Goal: Information Seeking & Learning: Find specific fact

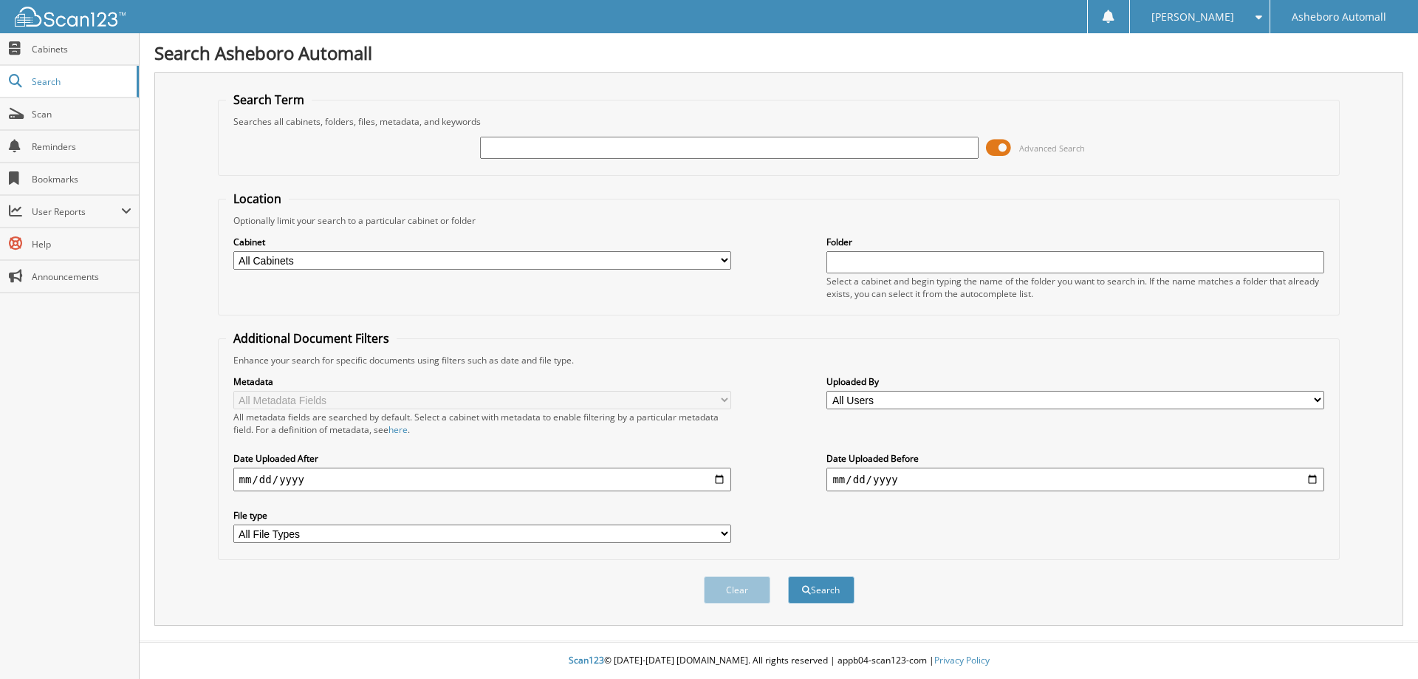
click at [1001, 143] on span at bounding box center [998, 148] width 25 height 22
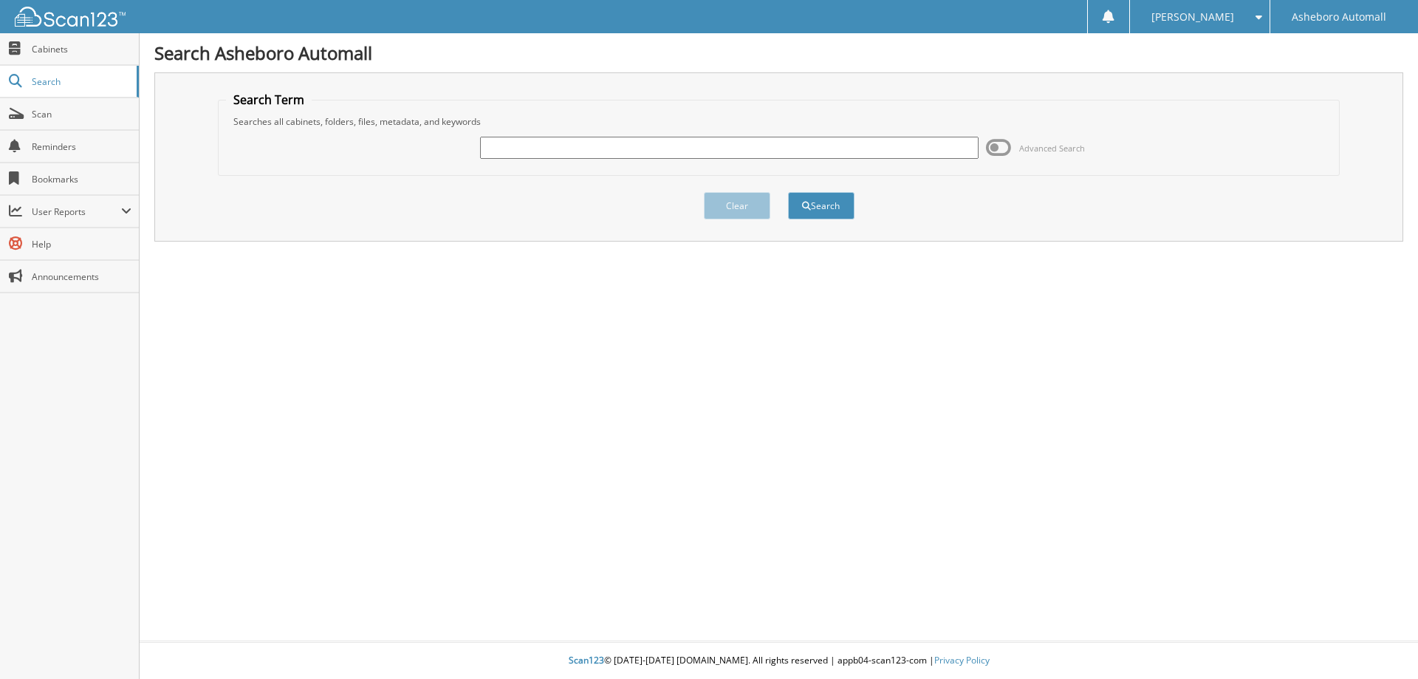
click at [793, 148] on input "text" at bounding box center [729, 148] width 498 height 22
type input "[PERSON_NAME]"
click at [788, 192] on button "Search" at bounding box center [821, 205] width 66 height 27
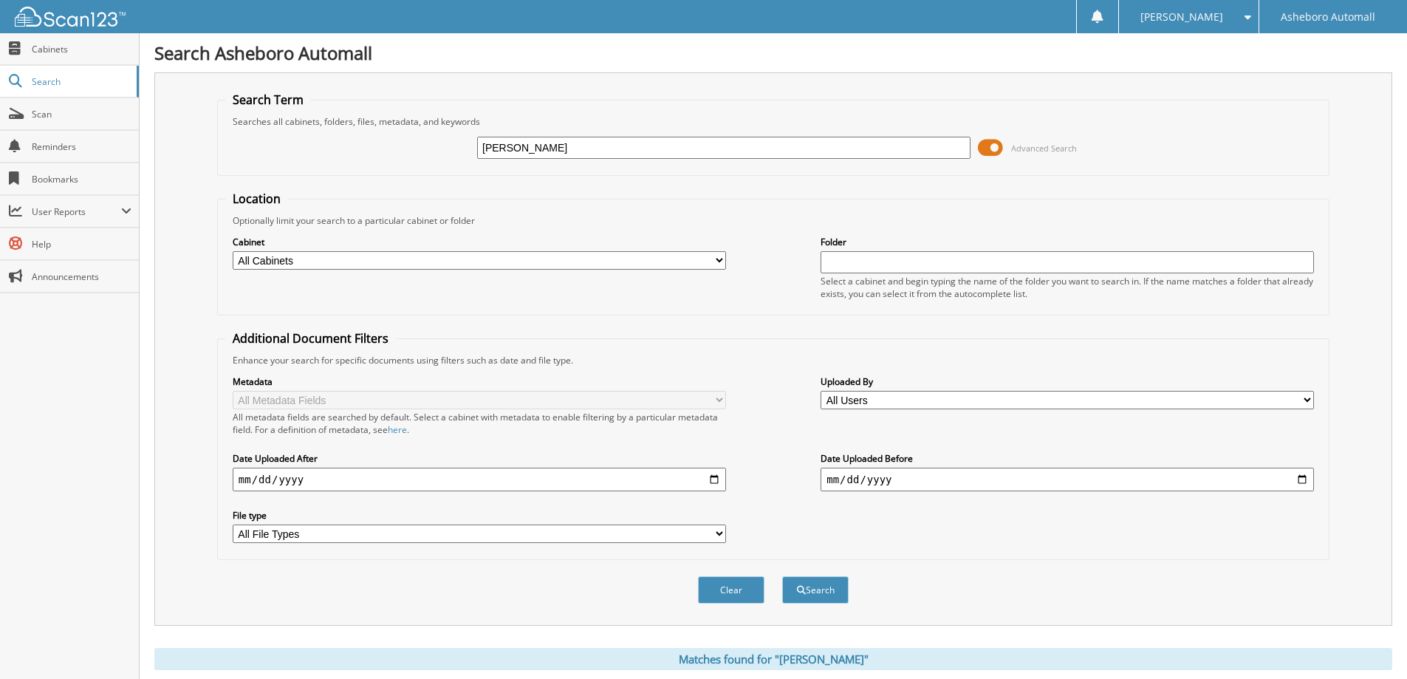
click at [369, 256] on select "All Cabinets HON - CANCELLATIONS HON - CAR DEALS Needs Filing" at bounding box center [479, 260] width 493 height 18
select select "16573"
click at [233, 251] on select "All Cabinets HON - CANCELLATIONS HON - CAR DEALS Needs Filing" at bounding box center [479, 260] width 493 height 18
click at [812, 590] on button "Search" at bounding box center [815, 589] width 66 height 27
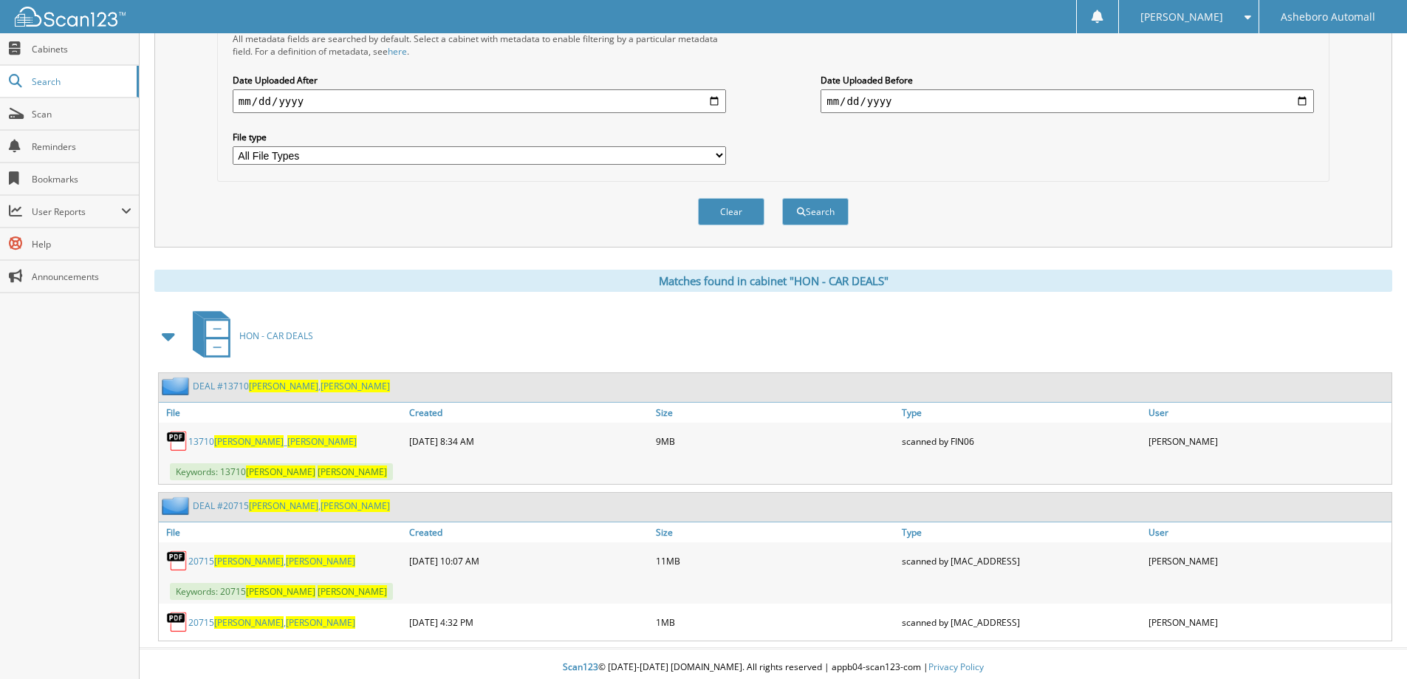
scroll to position [386, 0]
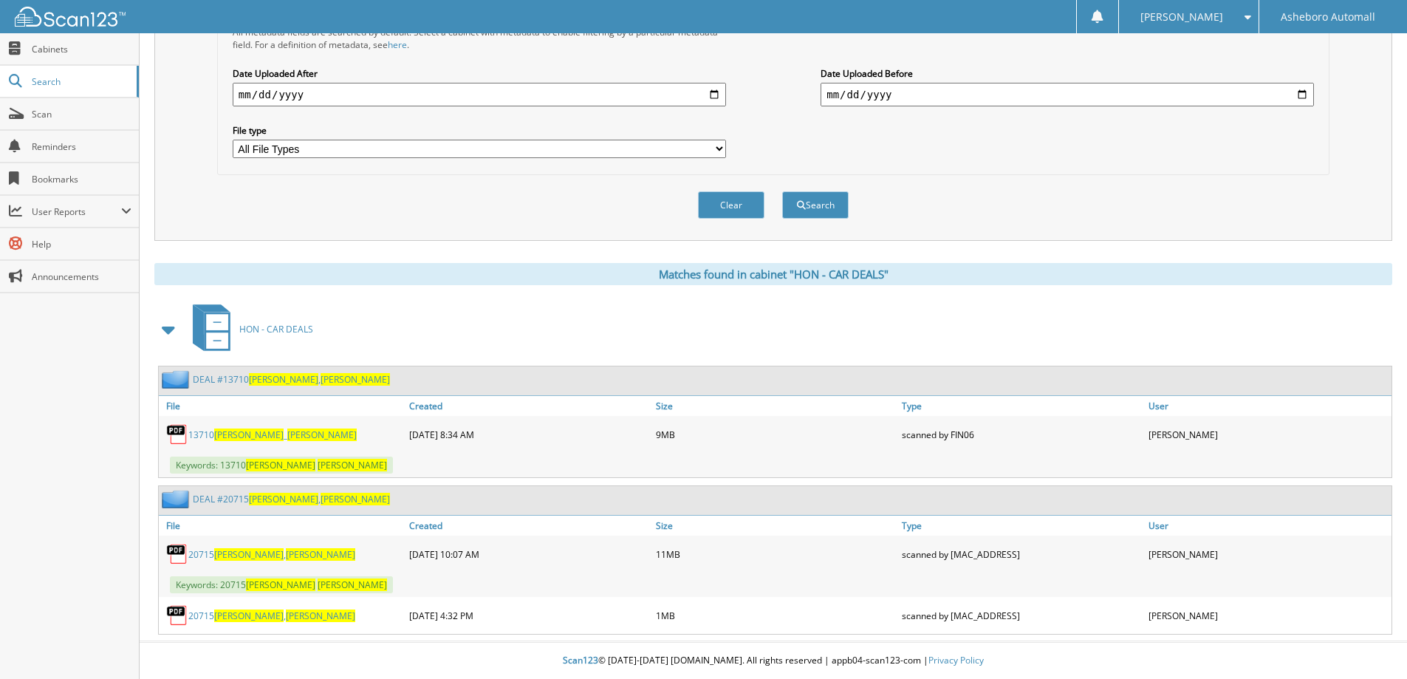
click at [249, 550] on span "[PERSON_NAME]" at bounding box center [248, 554] width 69 height 13
